Goal: Task Accomplishment & Management: Use online tool/utility

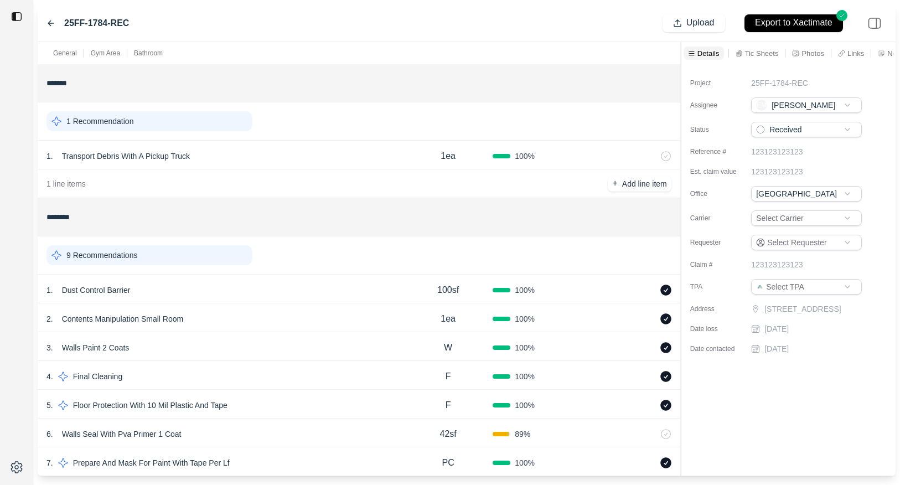
click at [334, 290] on div "1 . Dust Control Barrier" at bounding box center [224, 289] width 357 height 15
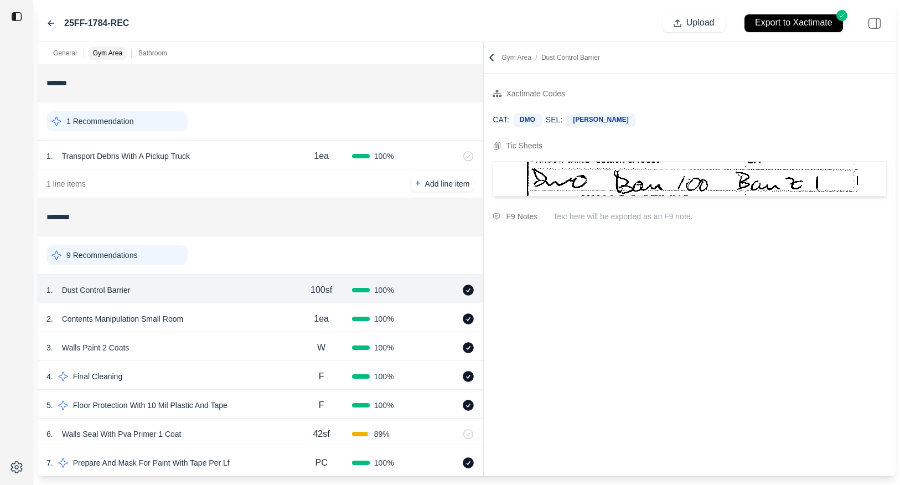
click at [483, 133] on div at bounding box center [483, 259] width 1 height 434
click at [248, 325] on div "2 . Contents Manipulation Small Room" at bounding box center [168, 318] width 244 height 15
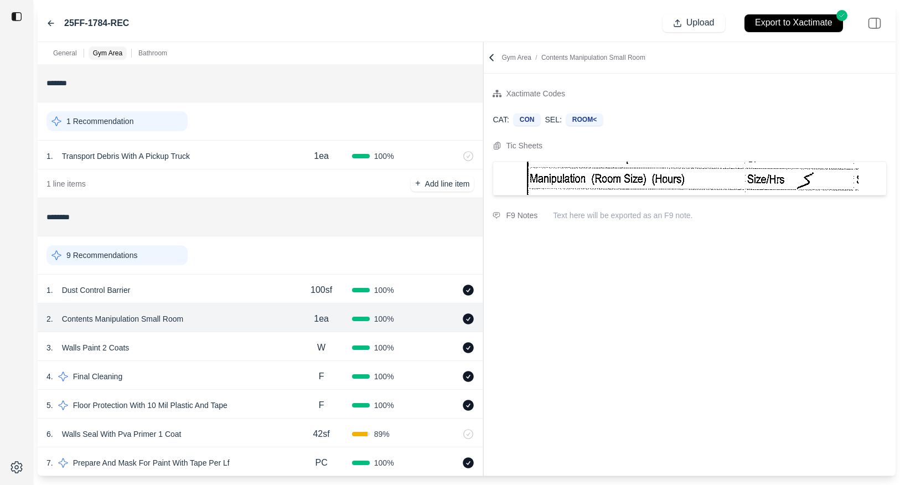
click at [242, 349] on div "3 . Walls Paint 2 Coats" at bounding box center [168, 347] width 244 height 15
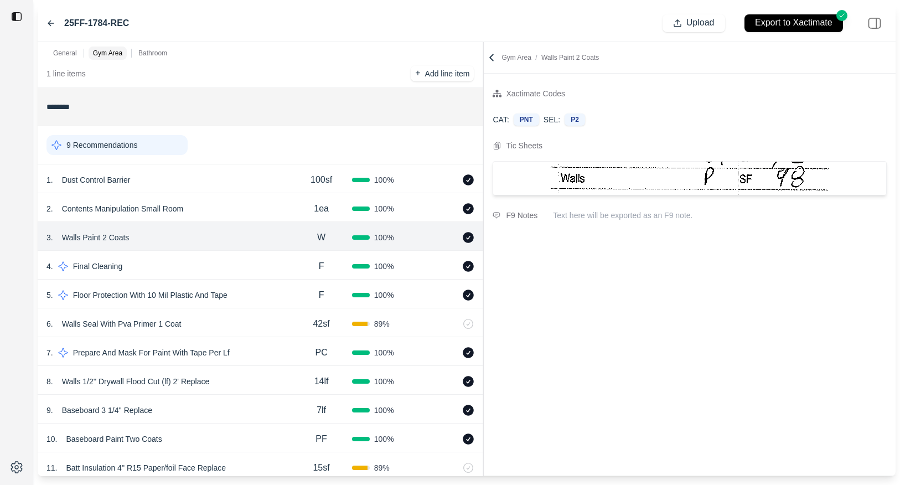
scroll to position [554, 0]
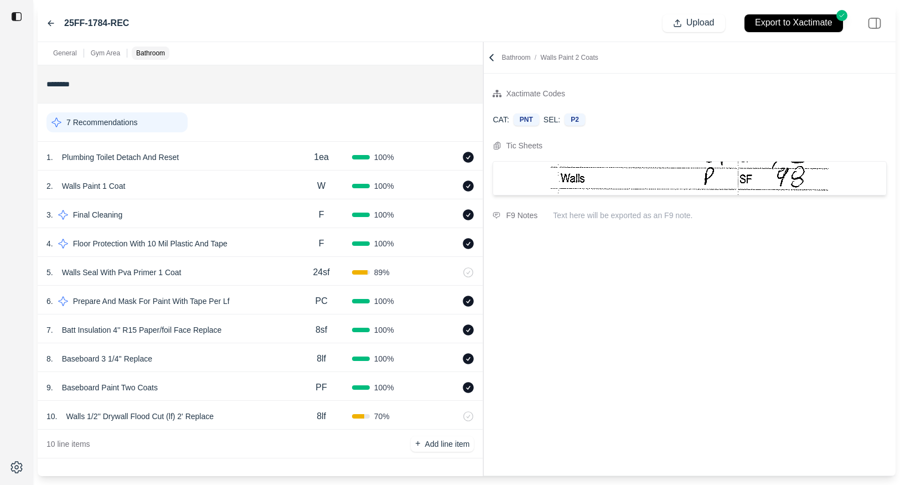
click at [240, 396] on div "9 . Baseboard Paint Two Coats PF 100 %" at bounding box center [260, 386] width 445 height 29
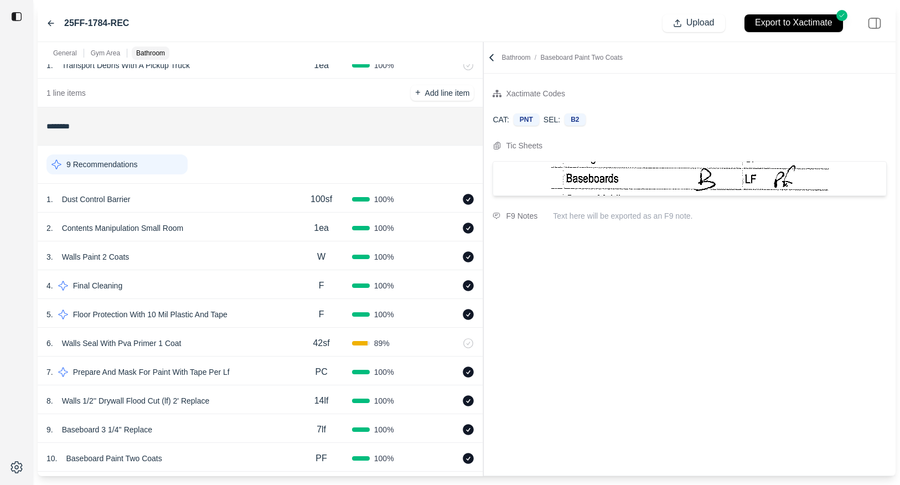
scroll to position [0, 0]
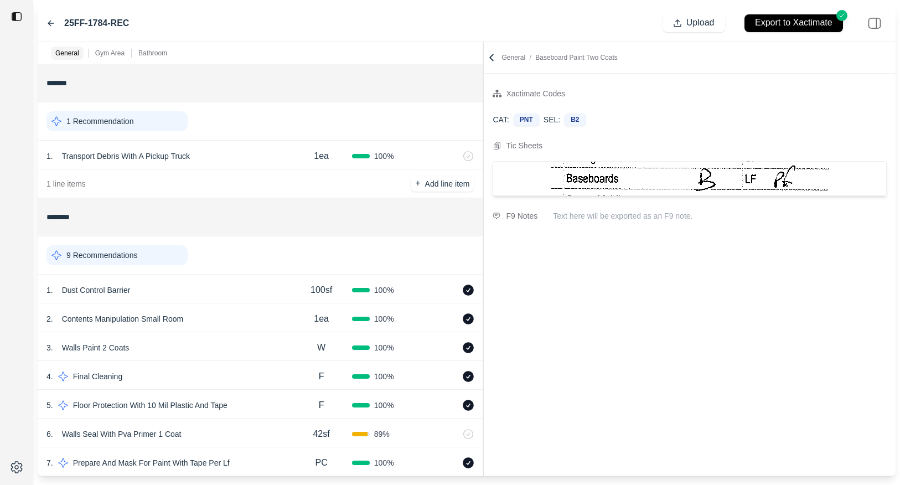
click at [51, 22] on icon at bounding box center [51, 22] width 6 height 5
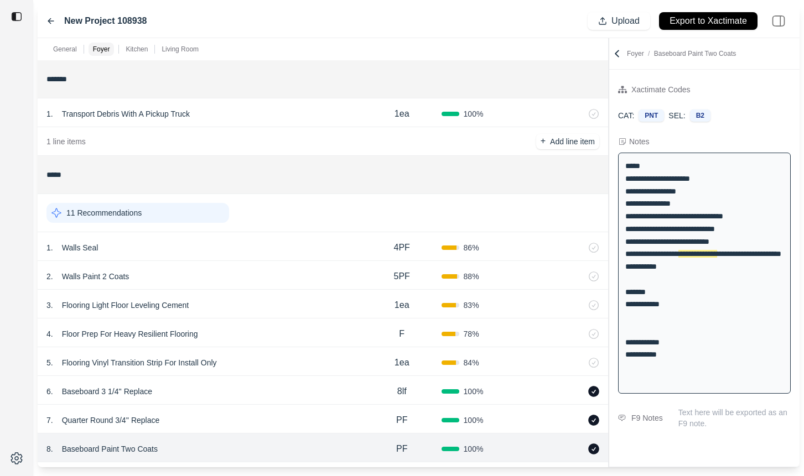
scroll to position [167, 0]
